Goal: Task Accomplishment & Management: Manage account settings

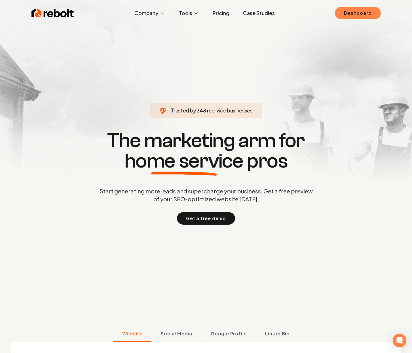
click at [369, 12] on link "Dashboard" at bounding box center [358, 13] width 46 height 12
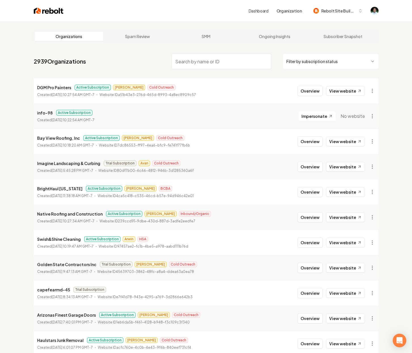
click at [206, 62] on input "search" at bounding box center [222, 61] width 100 height 16
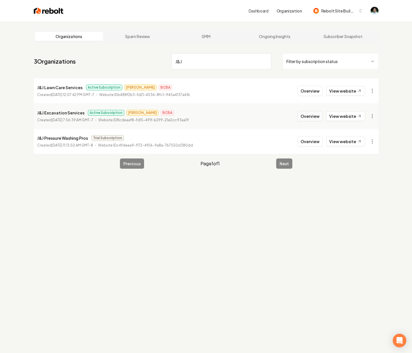
type input "J&J"
click at [304, 117] on button "Overview" at bounding box center [310, 116] width 25 height 10
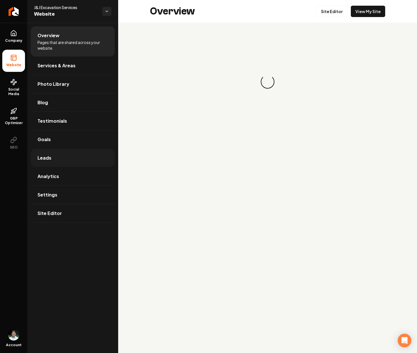
click at [55, 157] on link "Leads" at bounding box center [73, 158] width 84 height 18
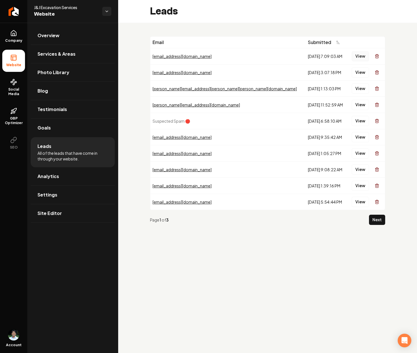
click at [356, 55] on button "View" at bounding box center [359, 56] width 17 height 10
click at [363, 73] on button "View" at bounding box center [359, 72] width 17 height 10
click at [354, 89] on button "View" at bounding box center [359, 88] width 17 height 10
click at [363, 106] on button "View" at bounding box center [359, 105] width 17 height 10
click at [359, 138] on button "View" at bounding box center [359, 137] width 17 height 10
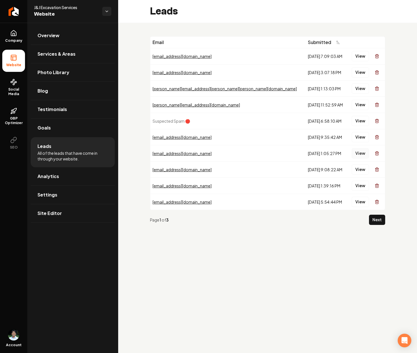
click at [361, 153] on button "View" at bounding box center [359, 153] width 17 height 10
click at [358, 169] on button "View" at bounding box center [359, 169] width 17 height 10
click at [360, 188] on button "View" at bounding box center [359, 185] width 17 height 10
click at [57, 208] on link "Site Editor" at bounding box center [73, 213] width 84 height 18
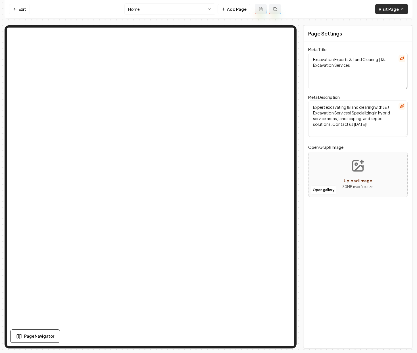
click at [393, 7] on link "Visit Page" at bounding box center [391, 9] width 33 height 10
click at [24, 12] on link "Exit" at bounding box center [19, 9] width 21 height 10
